Goal: Check status: Check status

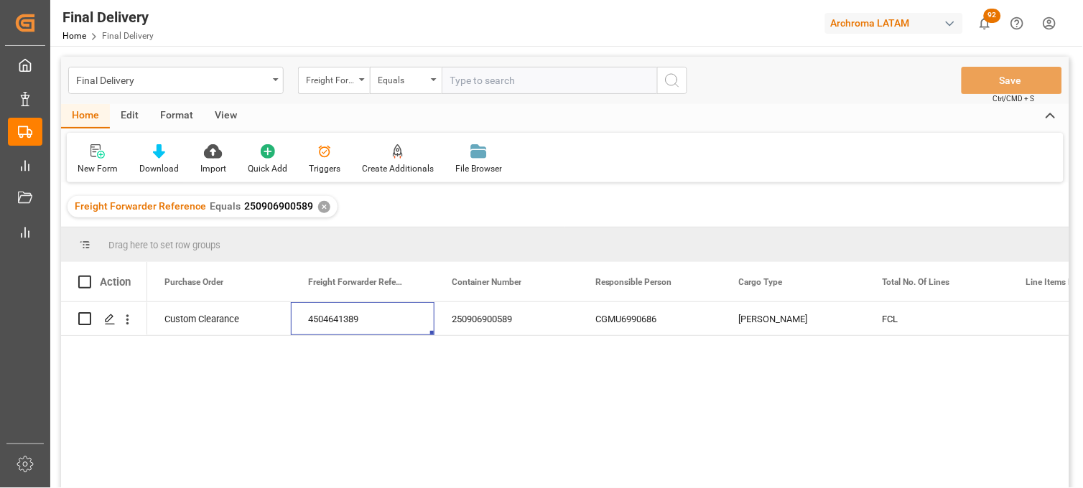
scroll to position [0, 144]
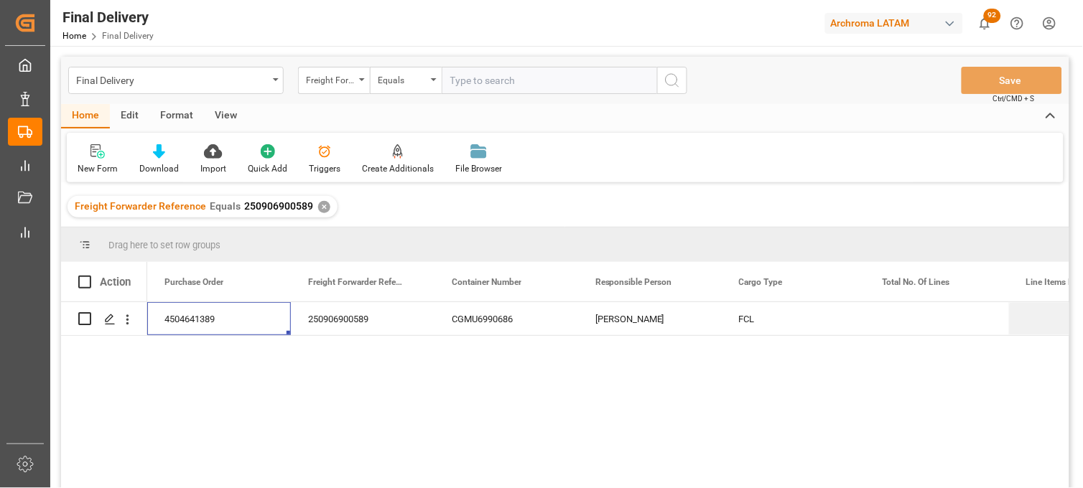
click at [322, 207] on div "✕" at bounding box center [324, 207] width 12 height 12
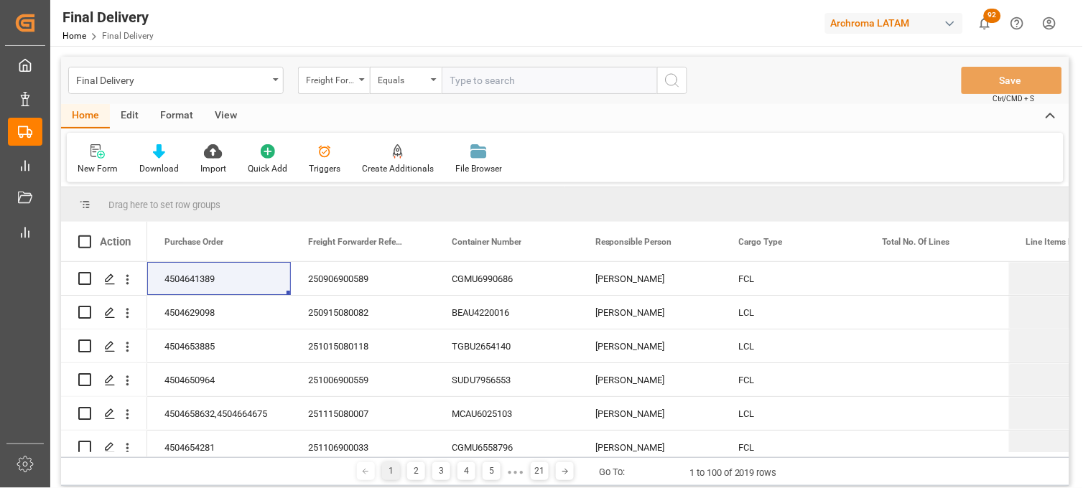
click at [460, 84] on input "text" at bounding box center [548, 80] width 215 height 27
paste input "251006900058"
type input "251006900058"
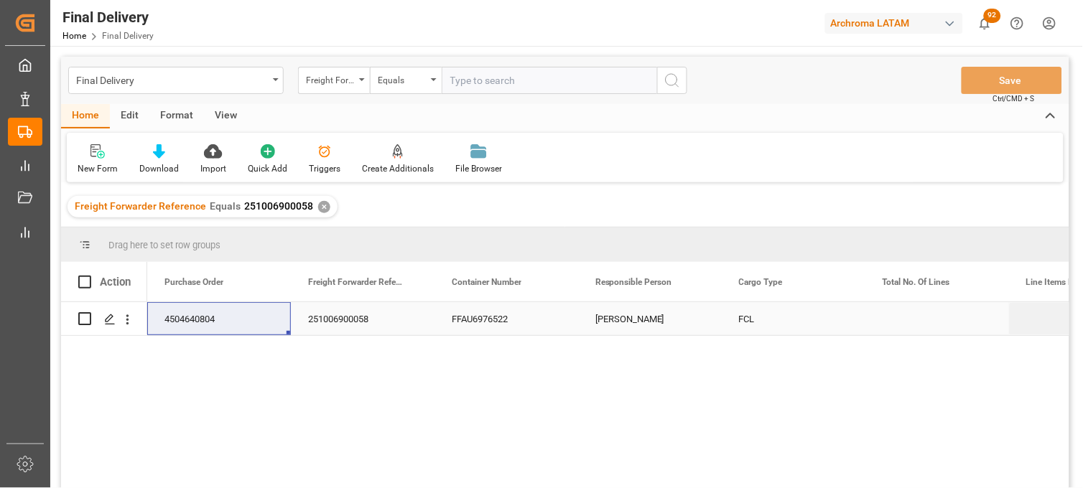
click at [899, 321] on div "Press SPACE to select this row." at bounding box center [937, 318] width 144 height 33
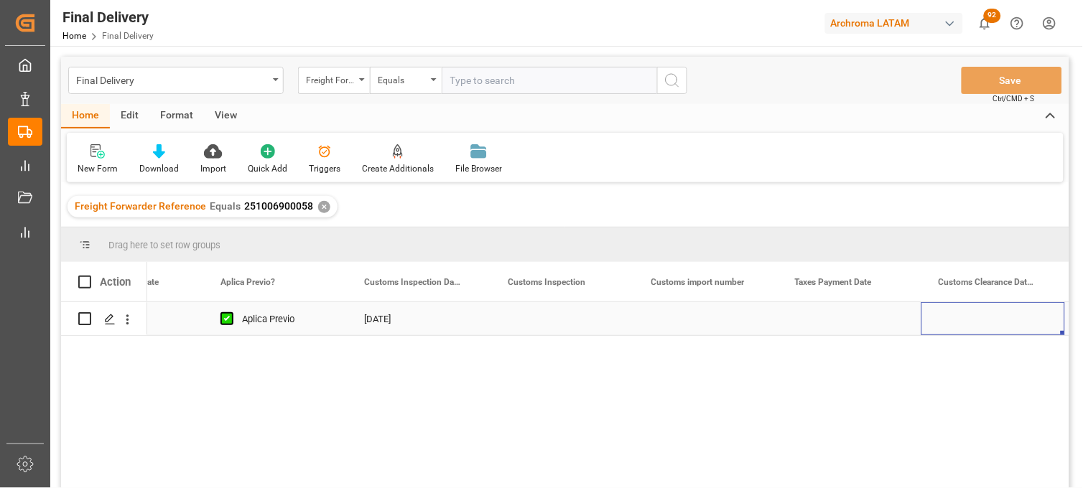
scroll to position [0, 1523]
click at [686, 319] on div "Press SPACE to select this row." at bounding box center [706, 318] width 144 height 33
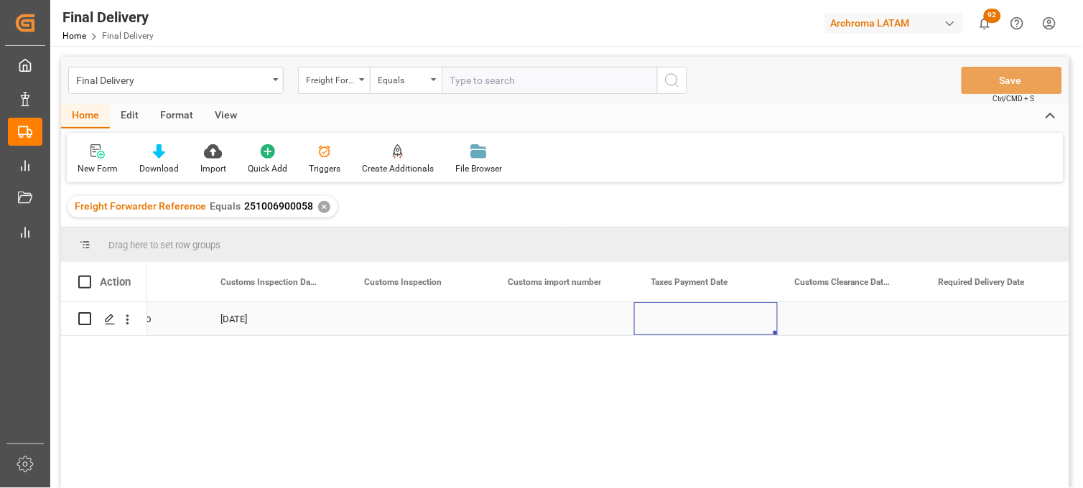
click at [686, 319] on div "Press SPACE to select this row." at bounding box center [706, 318] width 144 height 33
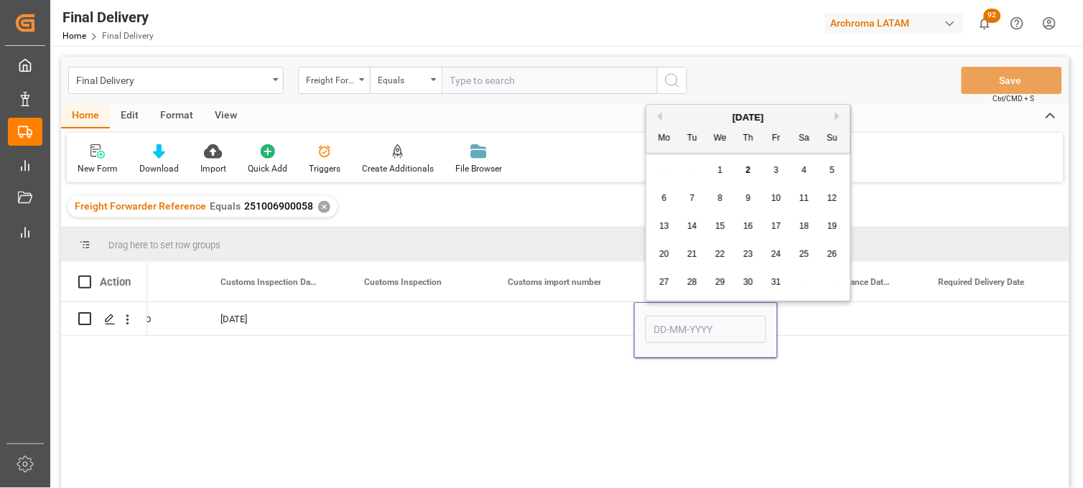
click at [722, 167] on span "1" at bounding box center [720, 170] width 5 height 10
type input "[DATE]"
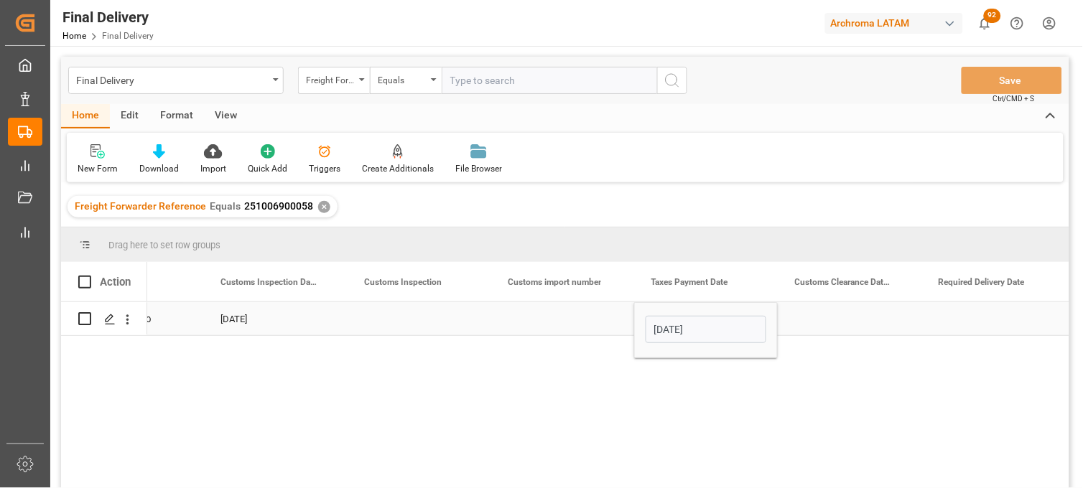
click at [829, 320] on div "Press SPACE to select this row." at bounding box center [849, 318] width 144 height 33
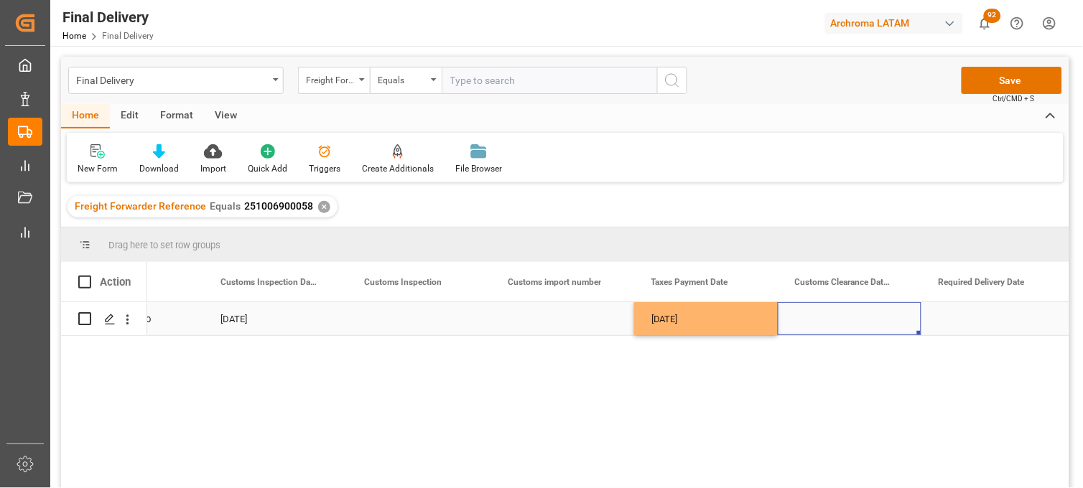
click at [829, 320] on div "Press SPACE to select this row." at bounding box center [849, 318] width 144 height 33
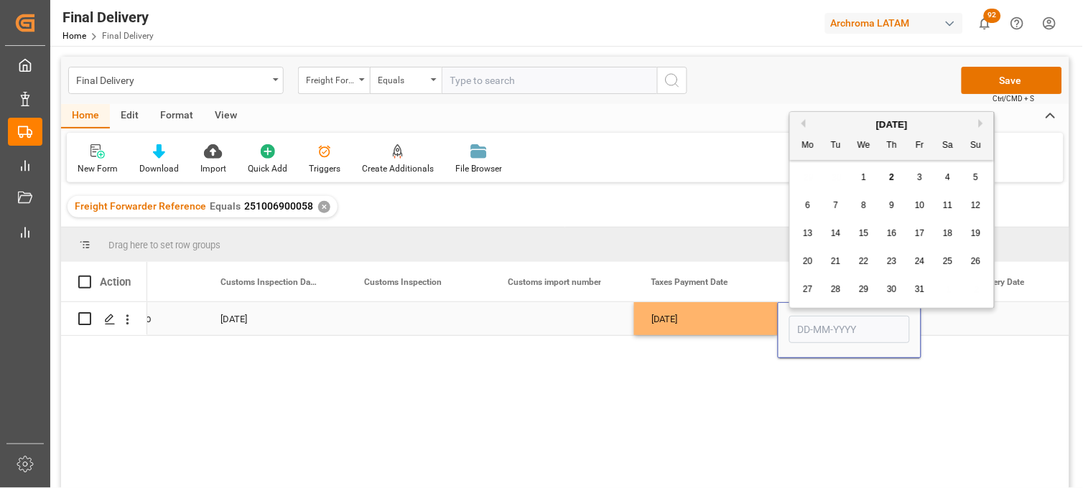
click at [829, 320] on input "Press SPACE to select this row." at bounding box center [849, 329] width 121 height 27
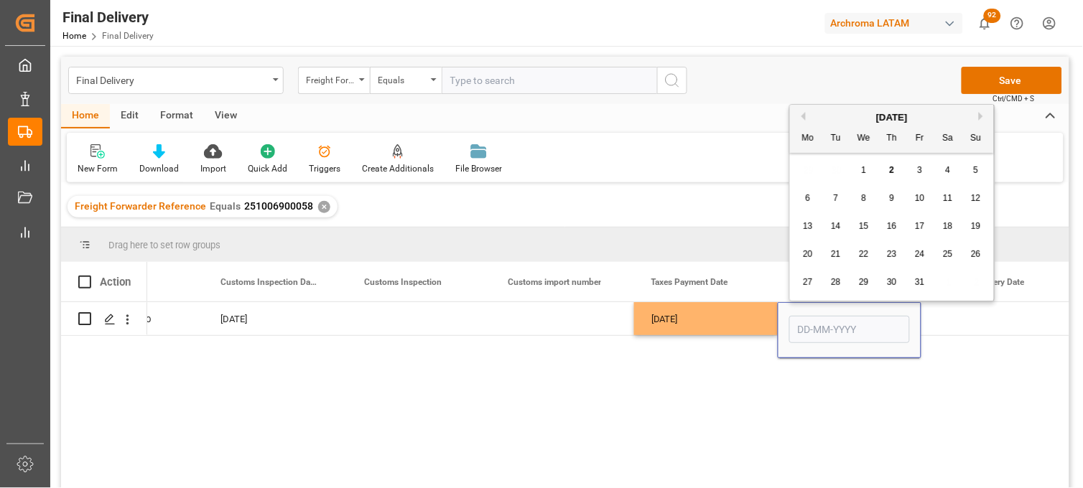
click at [812, 296] on div "27 28 29 30 31 1 2" at bounding box center [892, 282] width 196 height 28
click at [945, 174] on span "4" at bounding box center [947, 170] width 5 height 10
type input "[DATE]"
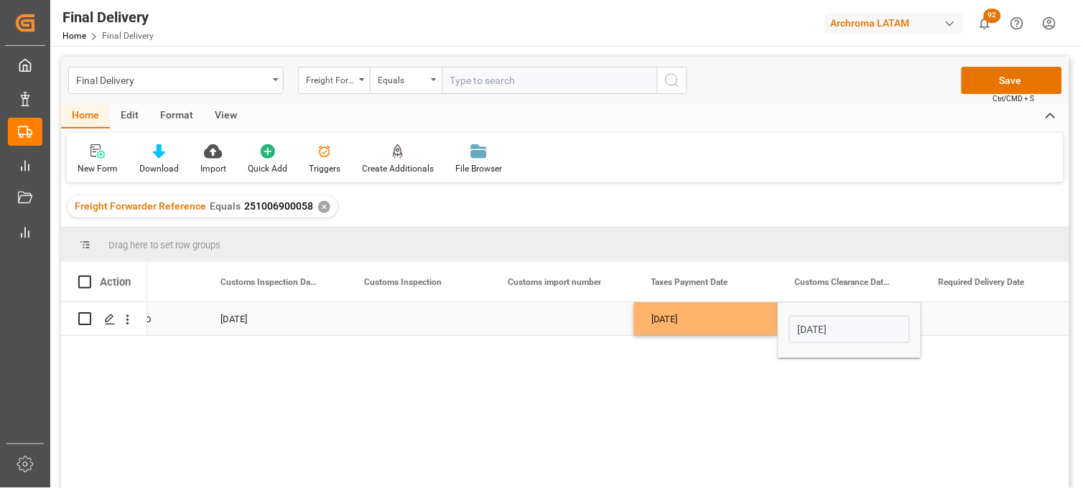
click at [951, 316] on div "Press SPACE to select this row." at bounding box center [993, 318] width 144 height 33
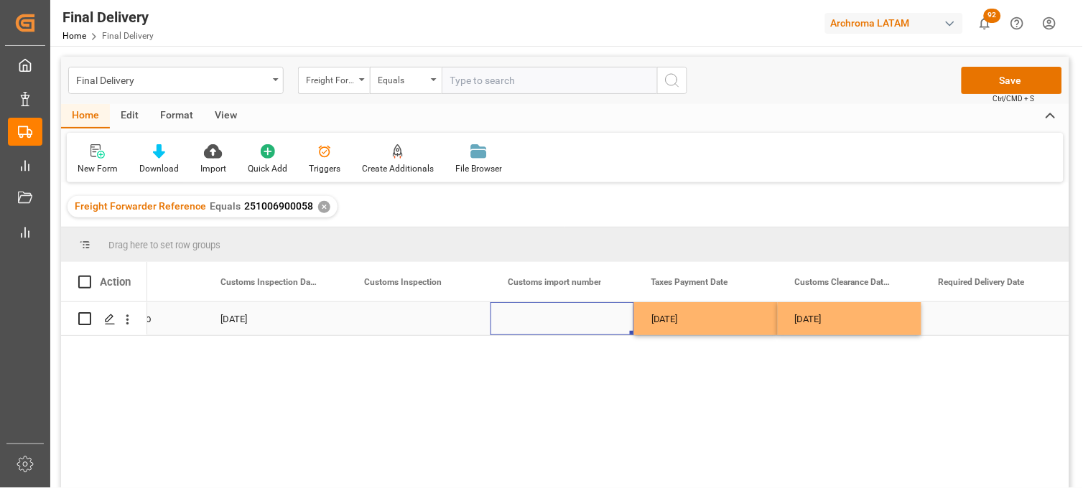
click at [550, 314] on div "Press SPACE to select this row." at bounding box center [562, 318] width 144 height 33
click at [544, 318] on div "Press SPACE to select this row." at bounding box center [562, 318] width 144 height 33
click at [543, 318] on div "Press SPACE to select this row." at bounding box center [562, 318] width 144 height 33
click at [511, 326] on input "25 16 3108 5003671" at bounding box center [562, 327] width 121 height 27
type input "25 16 3108 5003671"
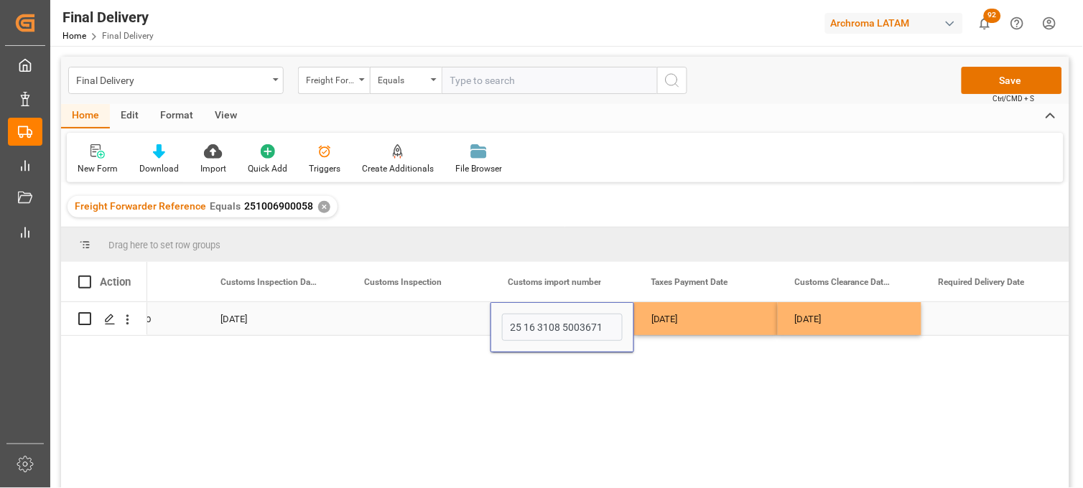
click at [673, 324] on div "[DATE]" at bounding box center [706, 318] width 144 height 33
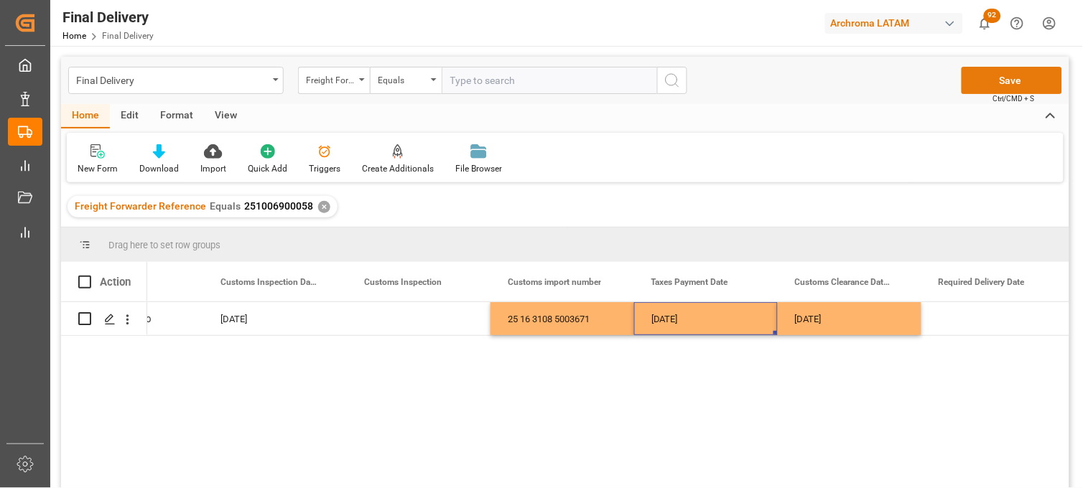
click at [1019, 80] on button "Save" at bounding box center [1011, 80] width 100 height 27
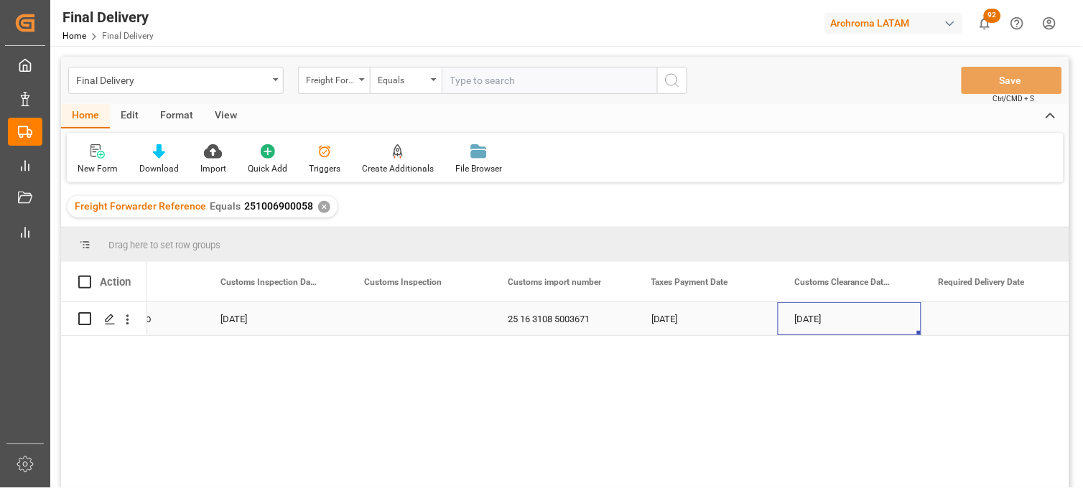
click at [821, 325] on div "[DATE]" at bounding box center [849, 318] width 144 height 33
click at [976, 319] on div "Press SPACE to select this row." at bounding box center [993, 318] width 144 height 33
click at [971, 319] on div "Press SPACE to select this row." at bounding box center [993, 318] width 144 height 33
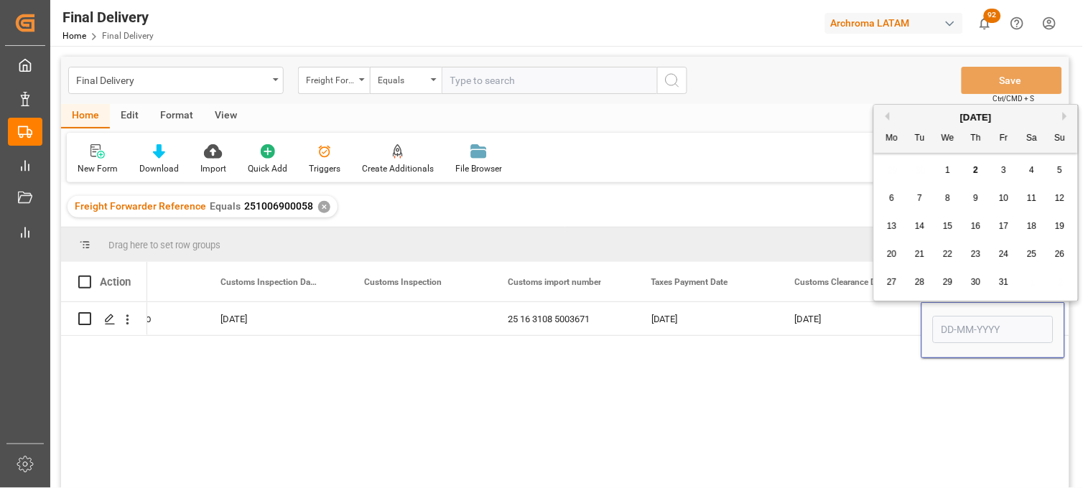
drag, startPoint x: 919, startPoint y: 197, endPoint x: 912, endPoint y: 203, distance: 8.6
click at [917, 197] on span "7" at bounding box center [919, 198] width 5 height 10
type input "[DATE]"
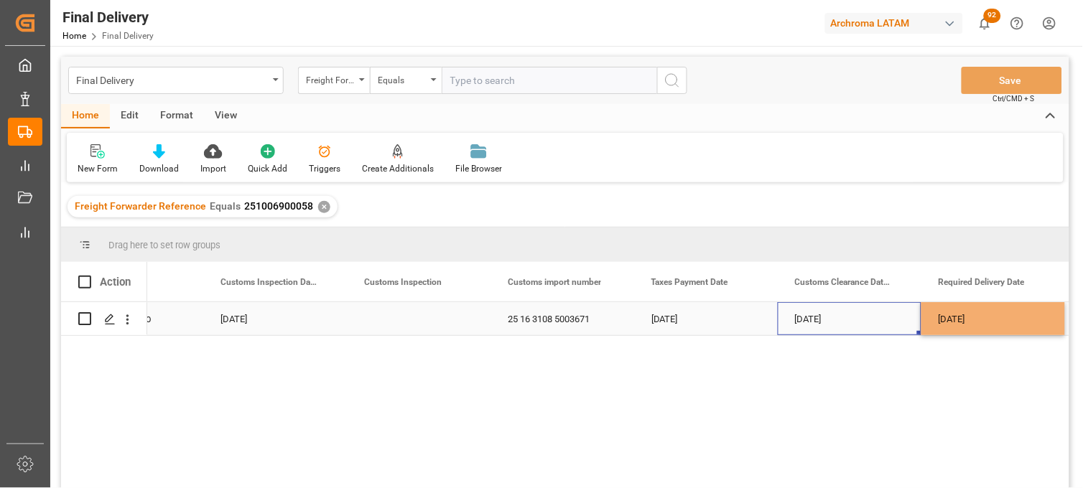
click at [826, 321] on div "[DATE]" at bounding box center [849, 318] width 144 height 33
click at [1003, 78] on button "Save" at bounding box center [1011, 80] width 100 height 27
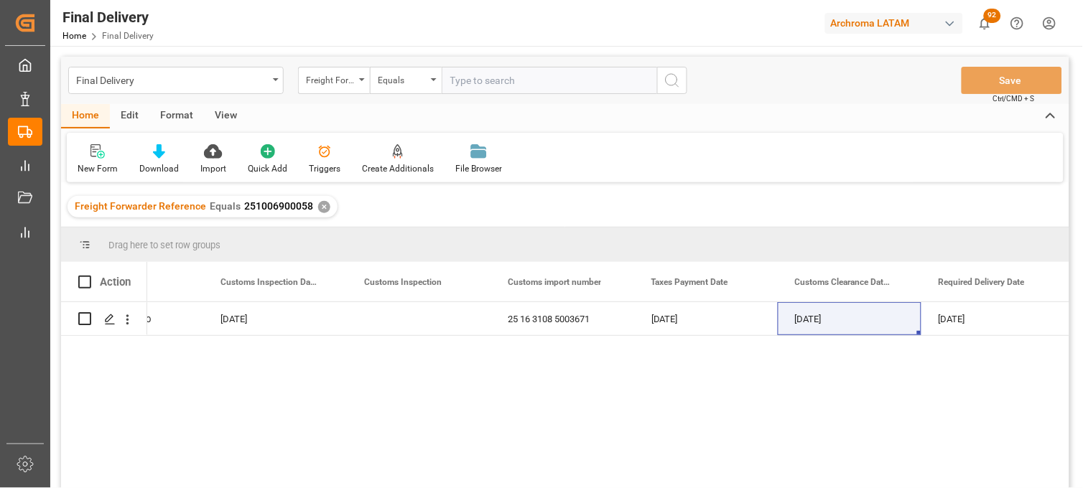
click at [320, 205] on div "✕" at bounding box center [324, 207] width 12 height 12
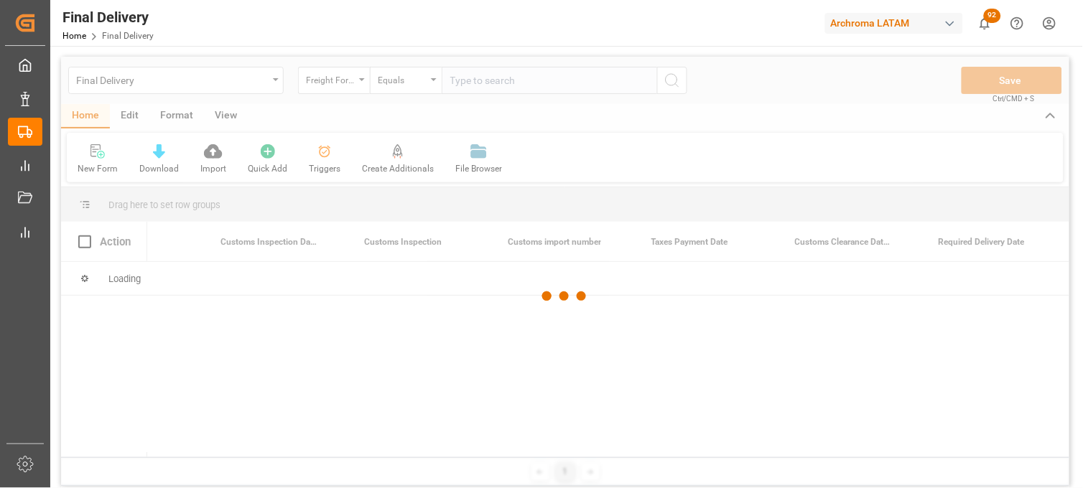
click at [470, 81] on div at bounding box center [565, 297] width 1008 height 480
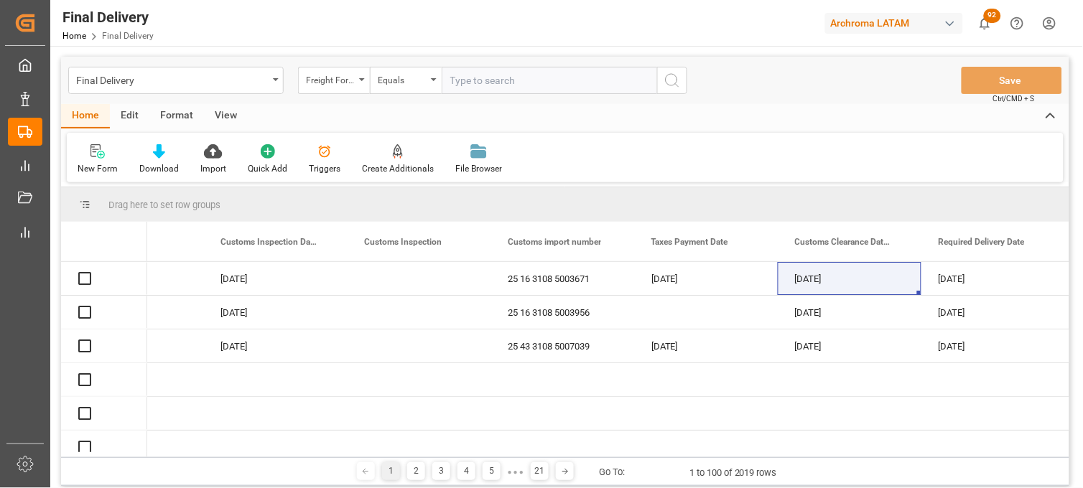
click at [469, 80] on input "text" at bounding box center [548, 80] width 215 height 27
paste input "251006900156"
type input "251006900156"
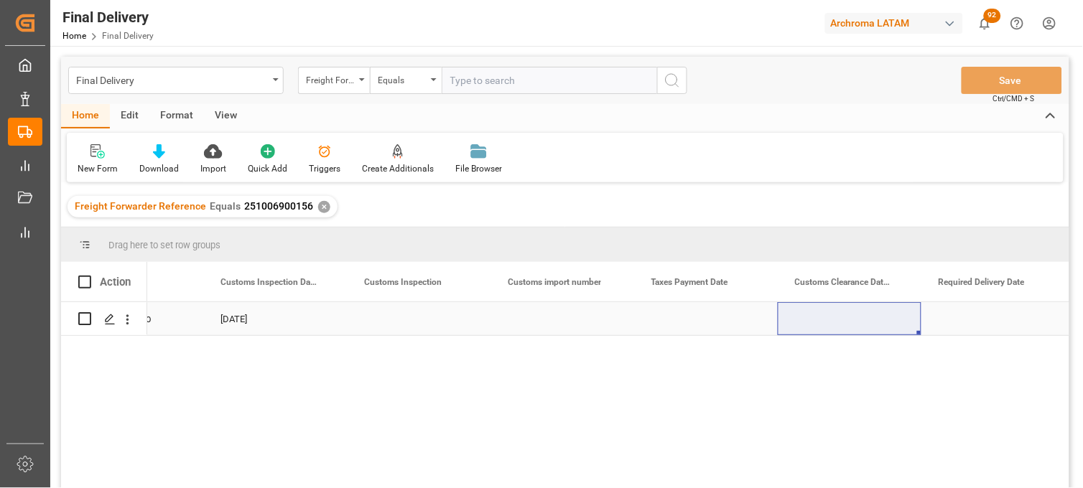
click at [689, 327] on div "Press SPACE to select this row." at bounding box center [706, 318] width 144 height 33
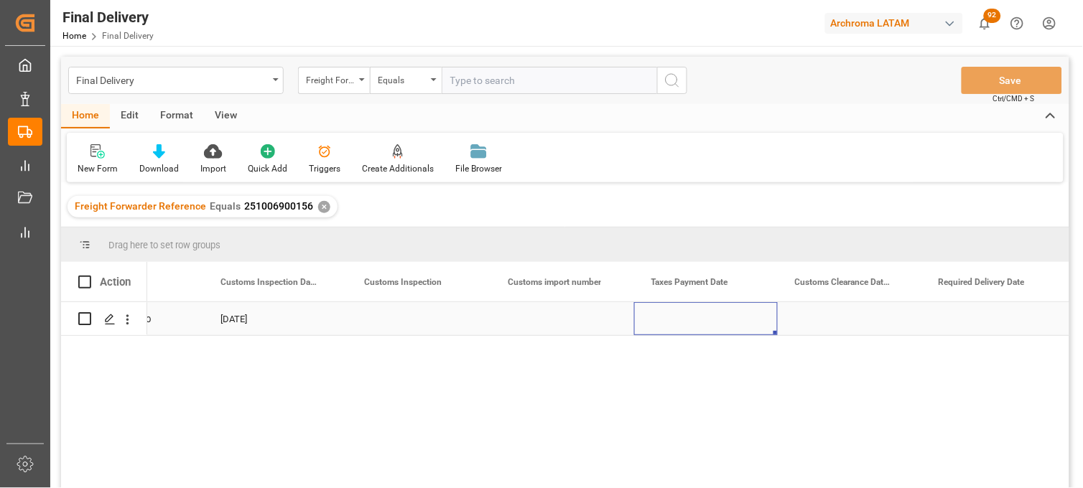
click at [689, 327] on div "Press SPACE to select this row." at bounding box center [706, 318] width 144 height 33
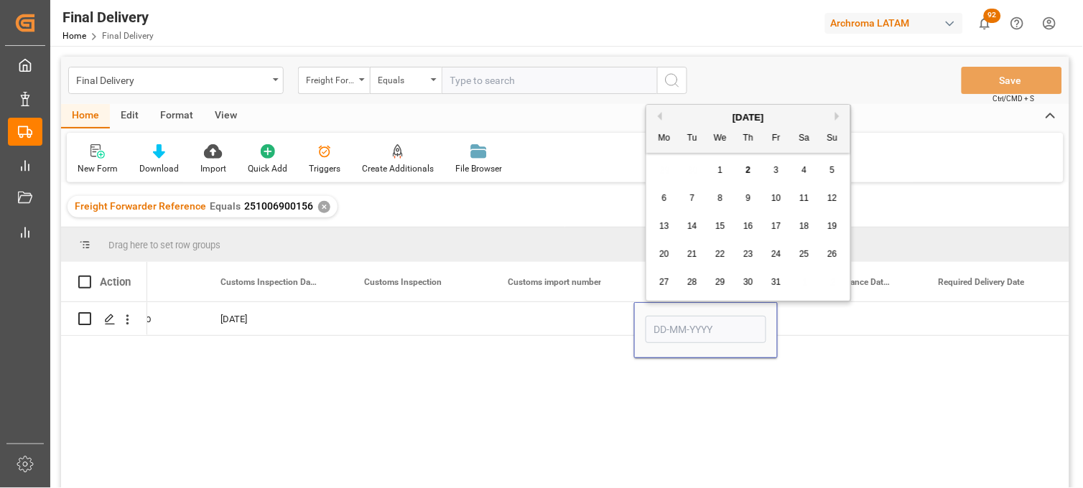
click at [718, 169] on span "1" at bounding box center [720, 170] width 5 height 10
type input "[DATE]"
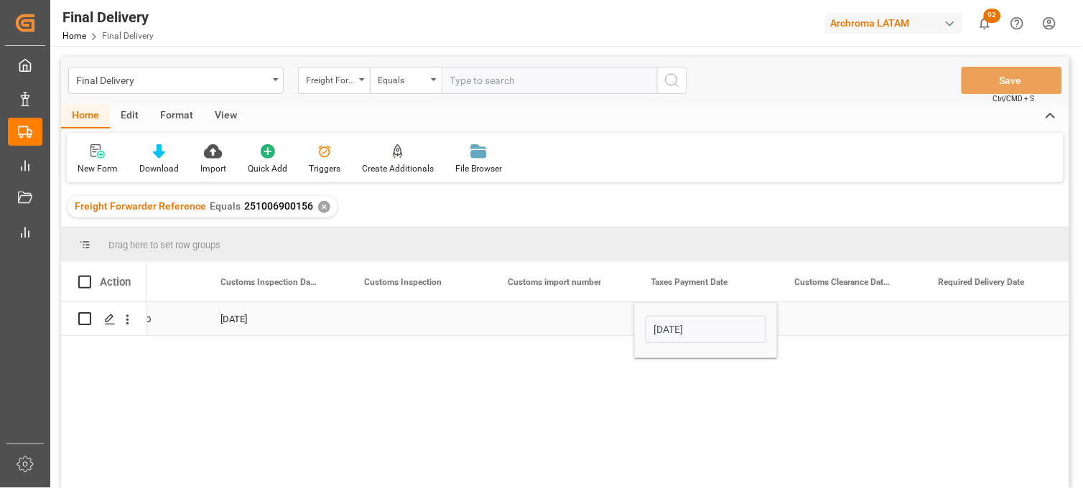
click at [831, 320] on div "Press SPACE to select this row." at bounding box center [849, 318] width 144 height 33
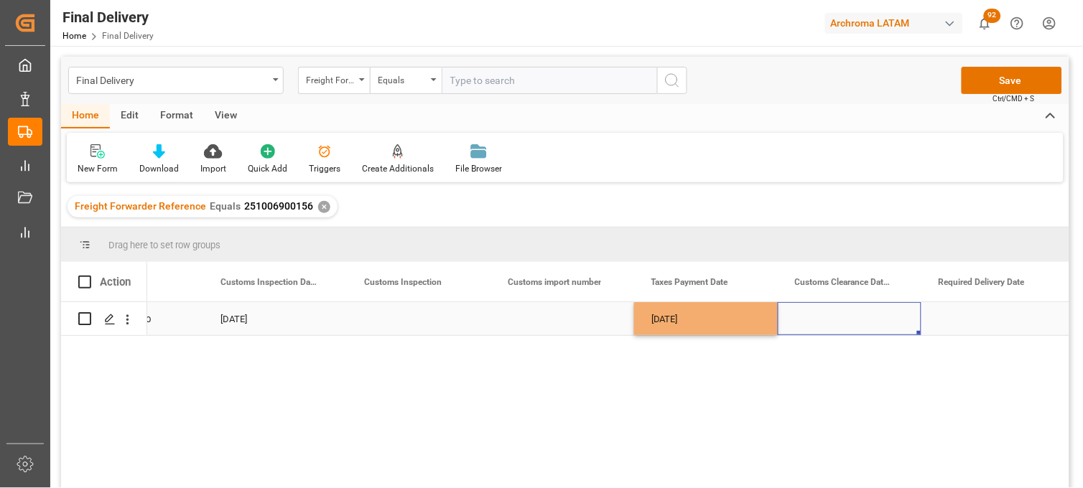
click at [835, 319] on div "Press SPACE to select this row." at bounding box center [849, 318] width 144 height 33
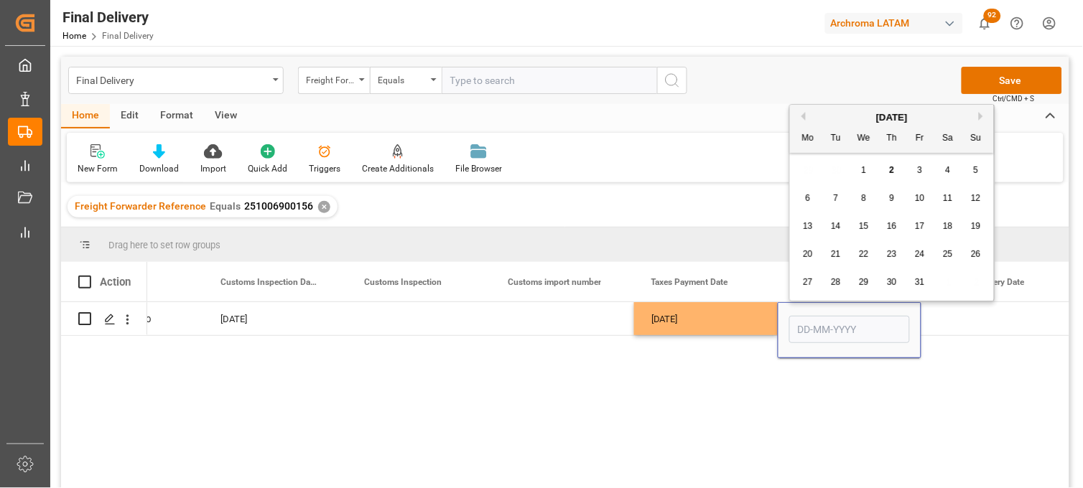
click at [950, 171] on div "4" at bounding box center [948, 170] width 18 height 17
type input "[DATE]"
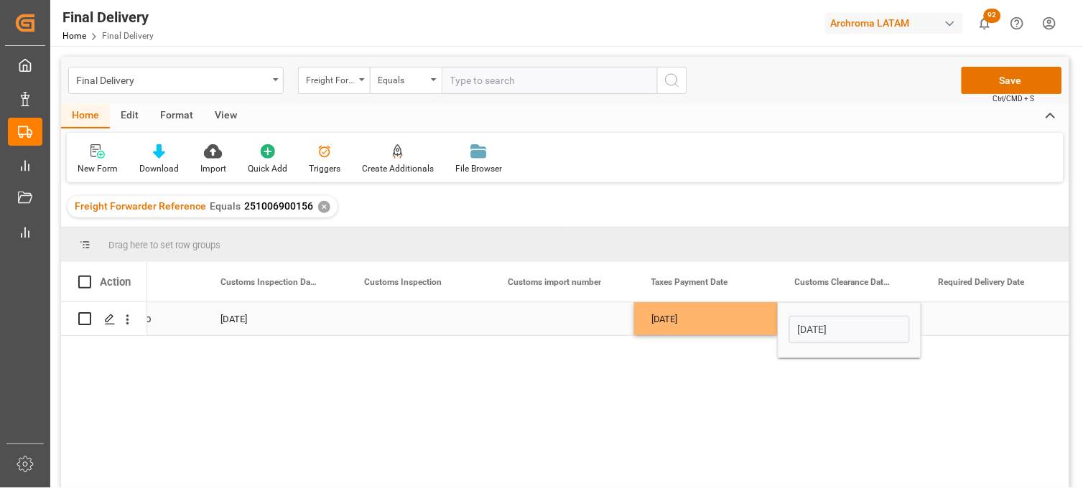
click at [973, 319] on div "Press SPACE to select this row." at bounding box center [993, 318] width 144 height 33
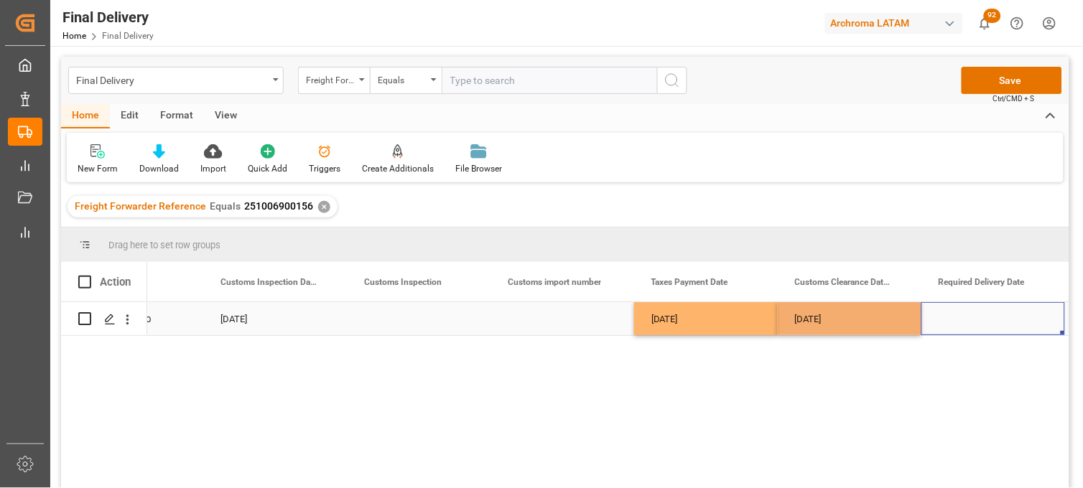
scroll to position [0, 1667]
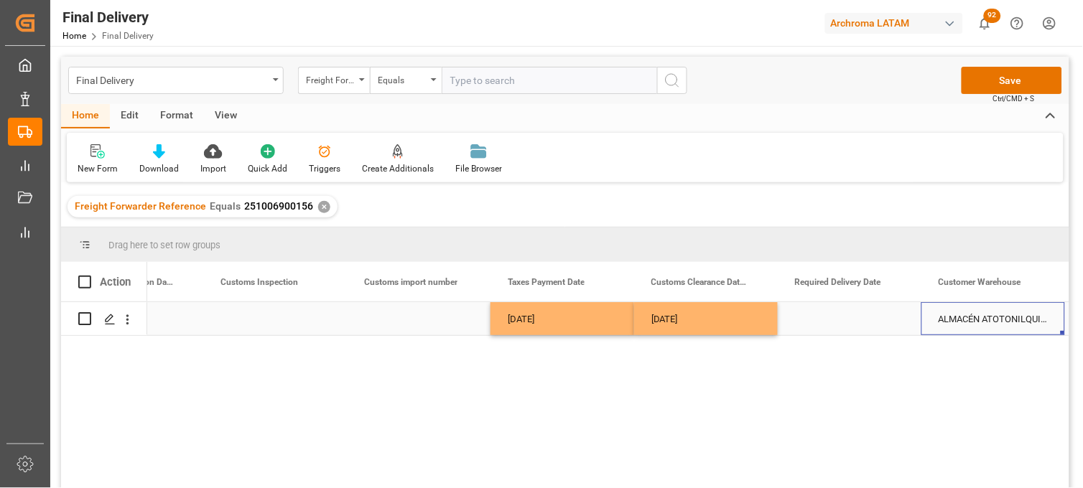
click at [824, 319] on div "Press SPACE to select this row." at bounding box center [849, 318] width 144 height 33
click at [824, 320] on div "Press SPACE to select this row." at bounding box center [849, 318] width 144 height 33
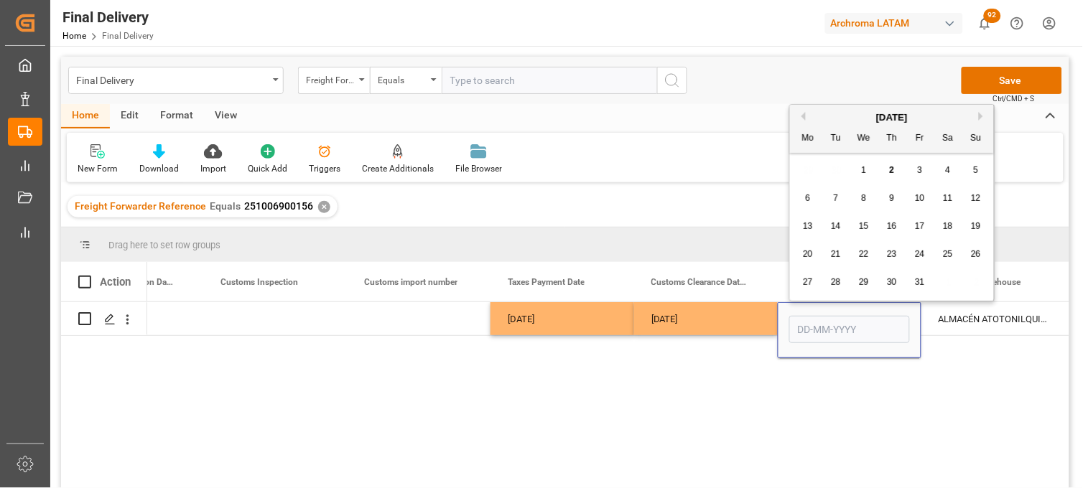
click at [843, 197] on div "7" at bounding box center [836, 198] width 18 height 17
type input "[DATE]"
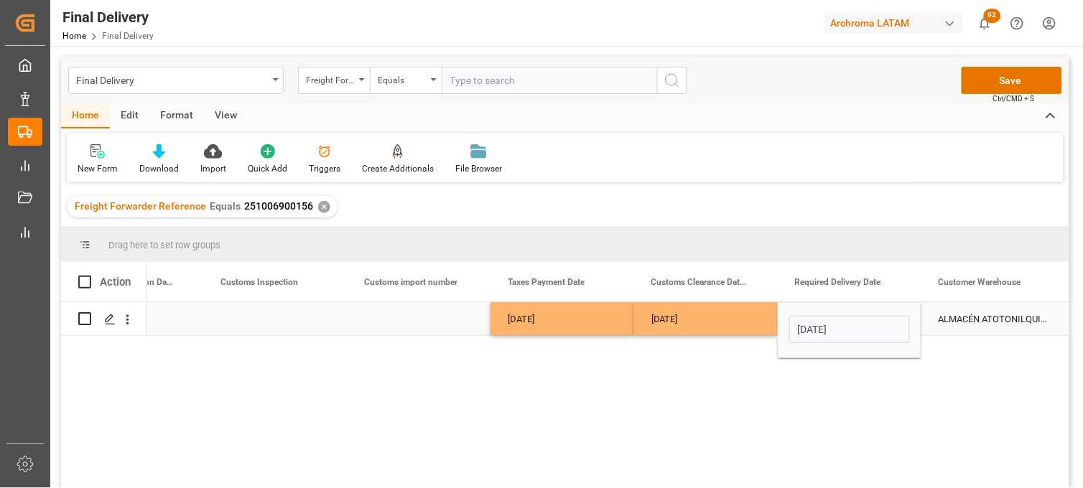
click at [521, 317] on div "[DATE]" at bounding box center [562, 318] width 144 height 33
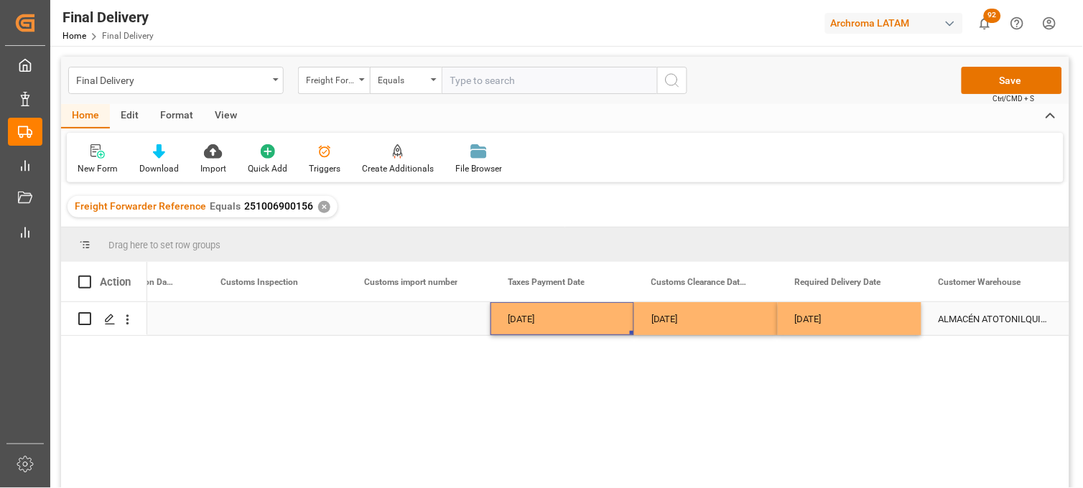
click at [417, 322] on div "Press SPACE to select this row." at bounding box center [419, 318] width 144 height 33
type input "25 16 3108 5003963"
click at [543, 317] on div "[DATE]" at bounding box center [562, 318] width 144 height 33
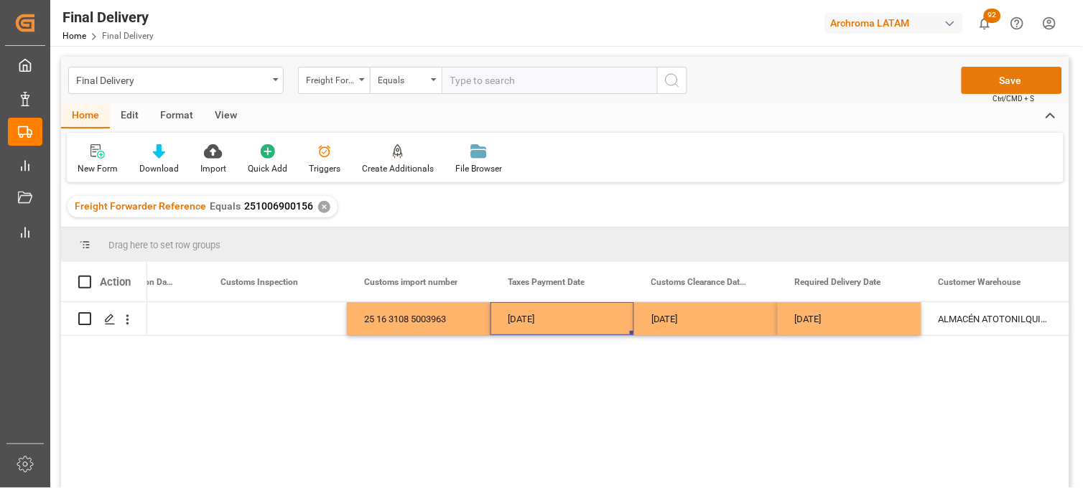
click at [1022, 77] on button "Save" at bounding box center [1011, 80] width 100 height 27
